Goal: Task Accomplishment & Management: Manage account settings

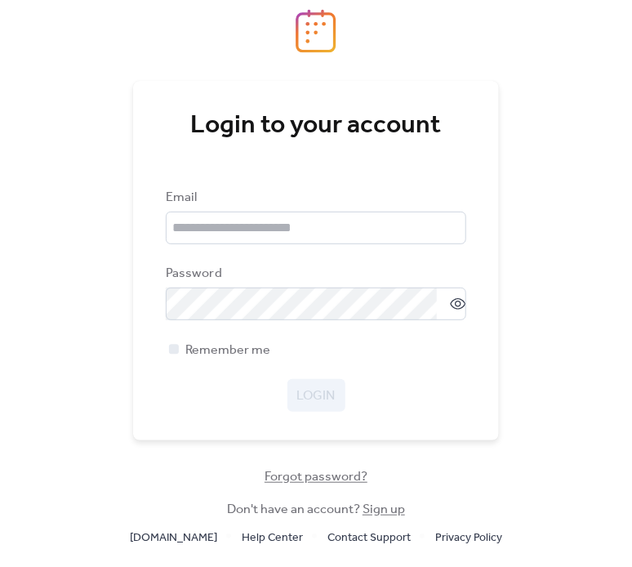
click at [0, 566] on nordpass-portal at bounding box center [0, 567] width 0 height 0
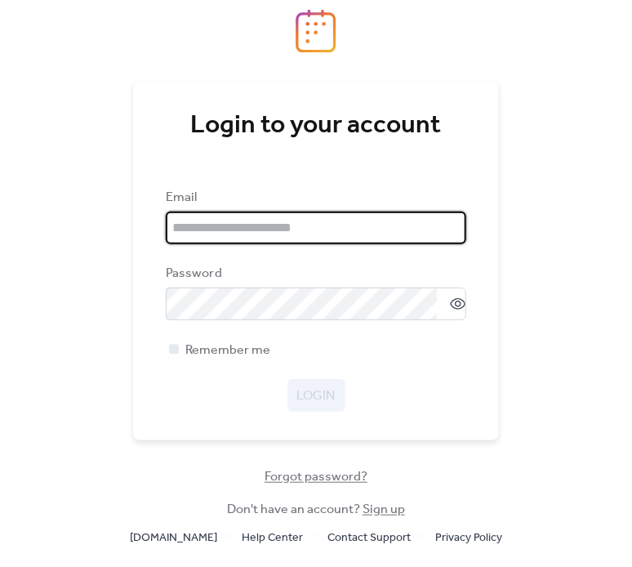
type input "**********"
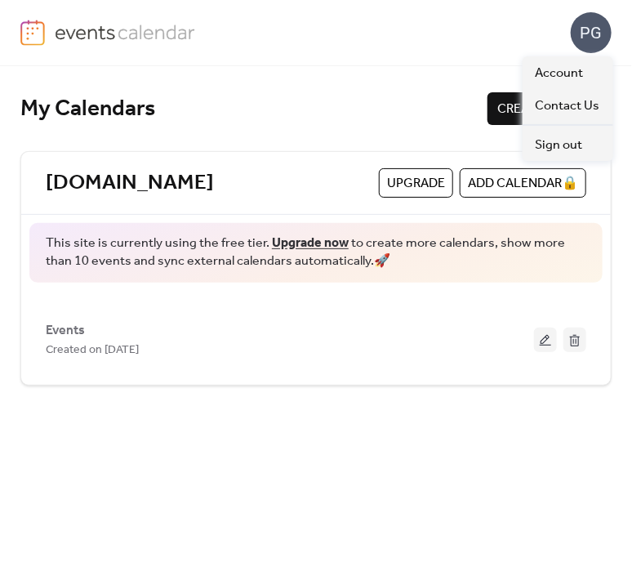
click at [586, 23] on div "PG" at bounding box center [591, 32] width 41 height 41
click at [553, 66] on span "Account" at bounding box center [560, 74] width 48 height 20
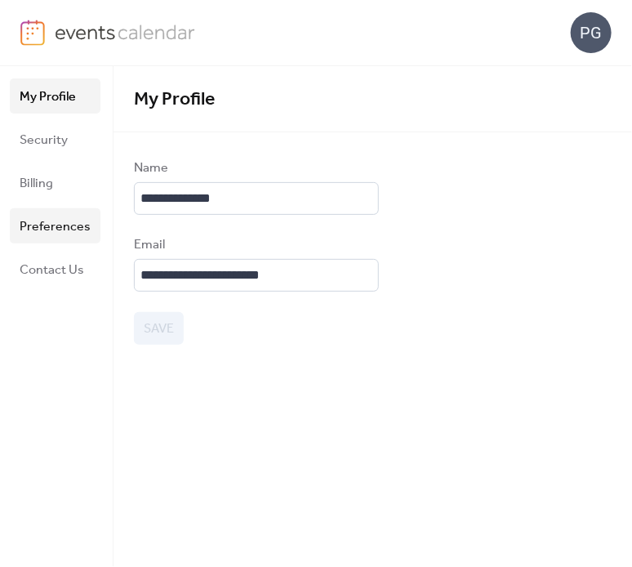
click at [38, 223] on span "Preferences" at bounding box center [55, 226] width 71 height 25
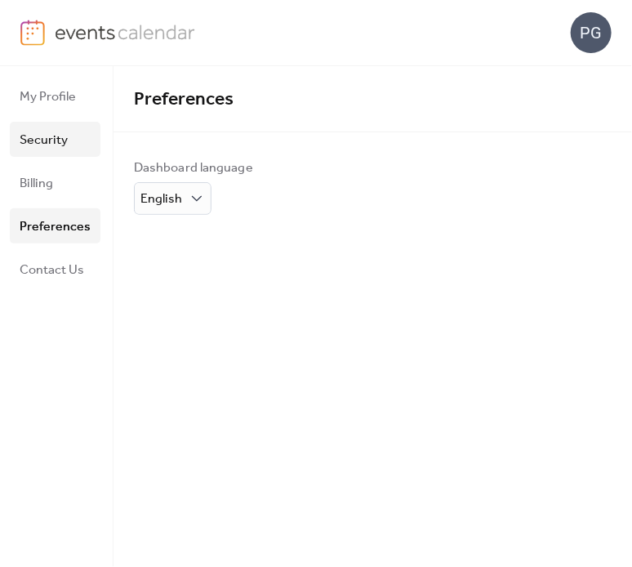
click at [63, 128] on span "Security" at bounding box center [44, 139] width 48 height 25
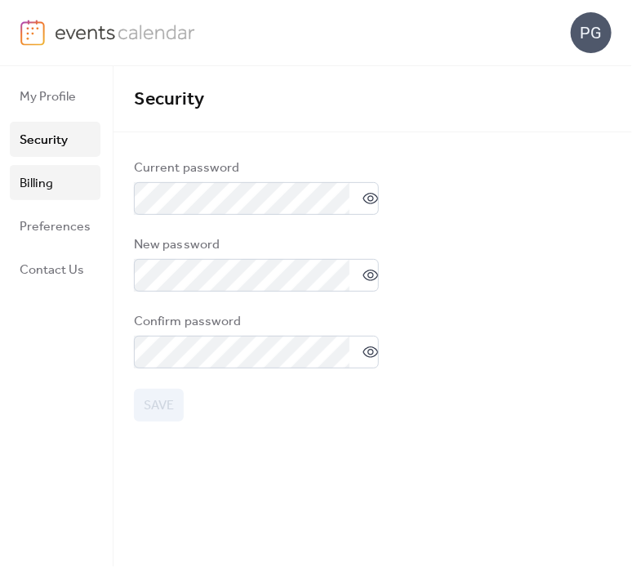
click at [63, 174] on link "Billing" at bounding box center [55, 182] width 91 height 35
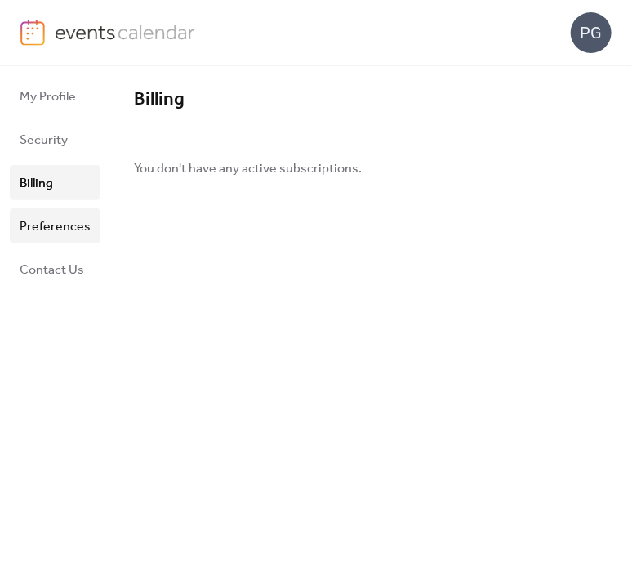
click at [65, 221] on span "Preferences" at bounding box center [55, 226] width 71 height 25
